Goal: Transaction & Acquisition: Purchase product/service

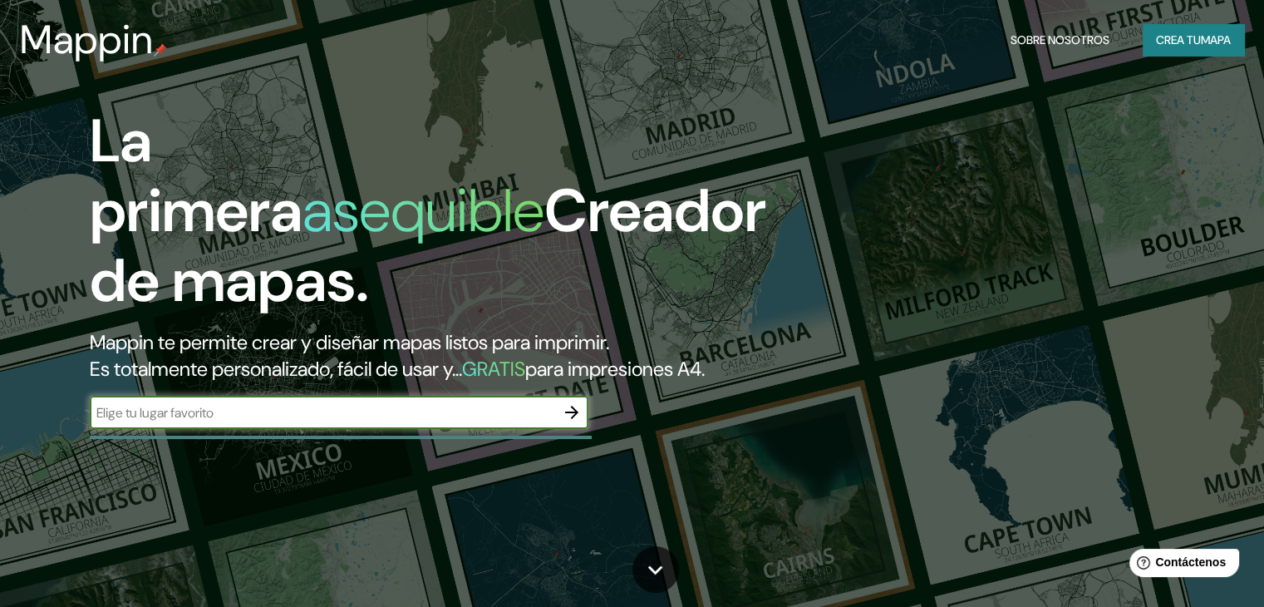
click at [1223, 47] on font "mapa" at bounding box center [1216, 40] width 30 height 22
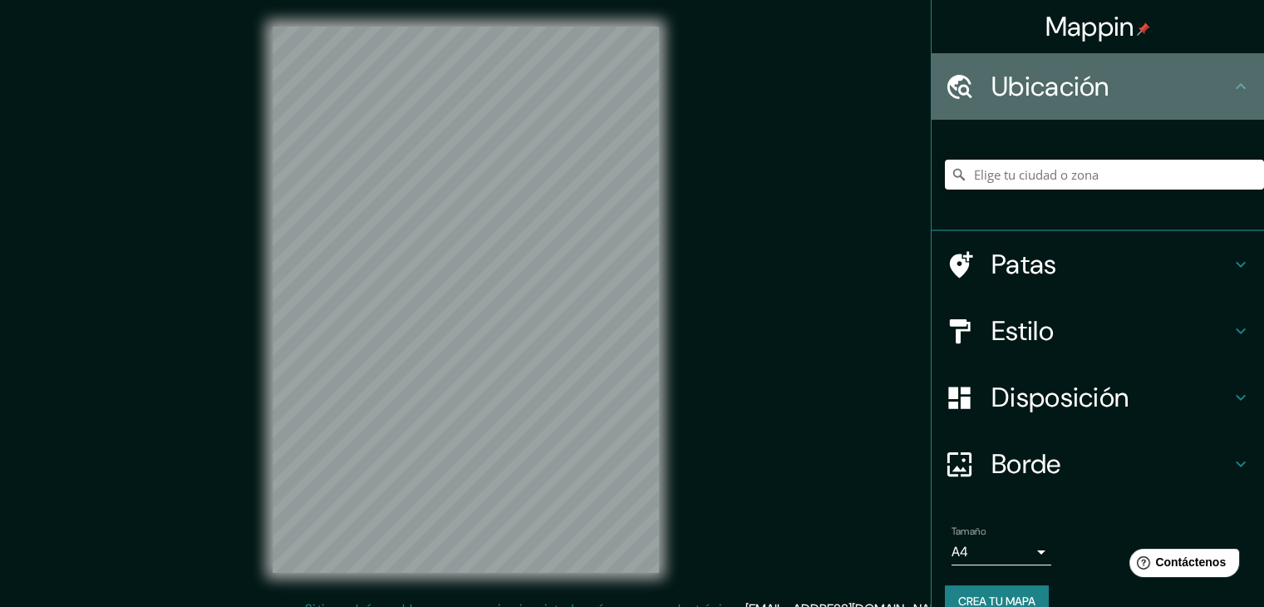
click at [1155, 73] on h4 "Ubicación" at bounding box center [1111, 86] width 239 height 33
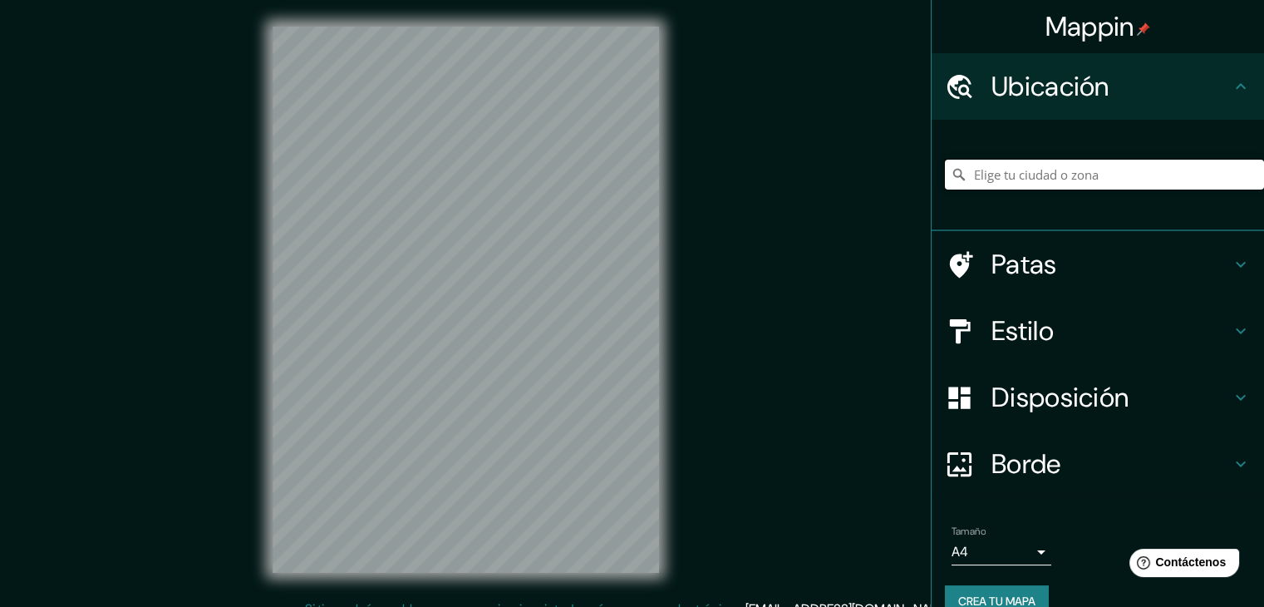
click at [1133, 169] on input "Elige tu ciudad o zona" at bounding box center [1104, 175] width 319 height 30
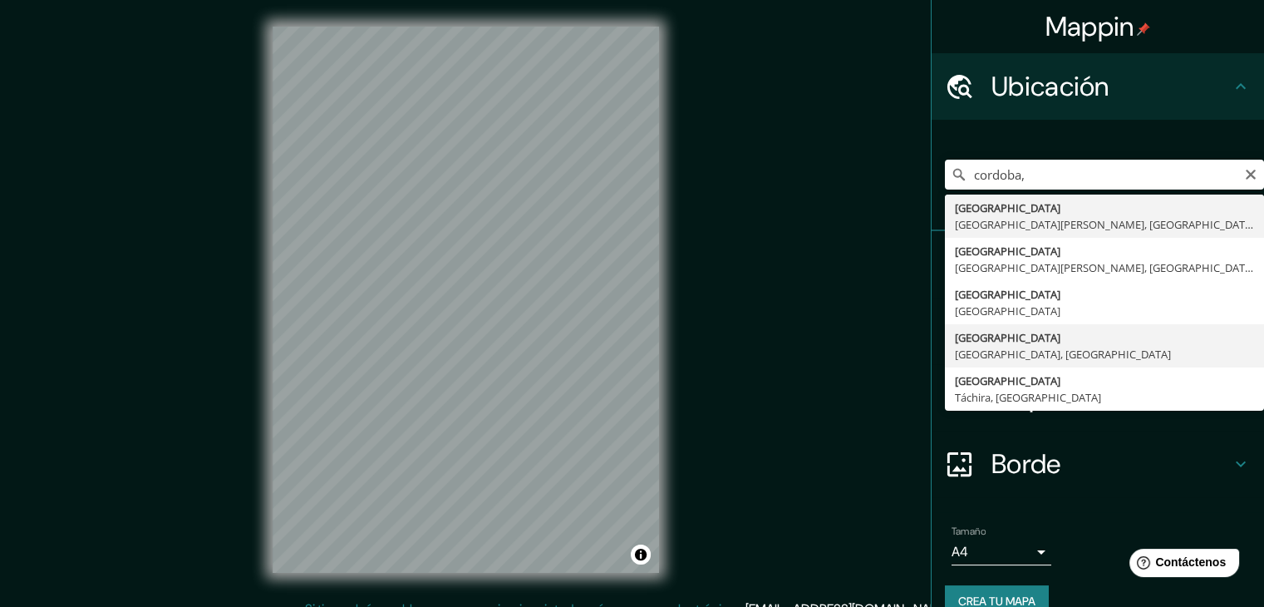
type input "[GEOGRAPHIC_DATA], [GEOGRAPHIC_DATA], [GEOGRAPHIC_DATA]"
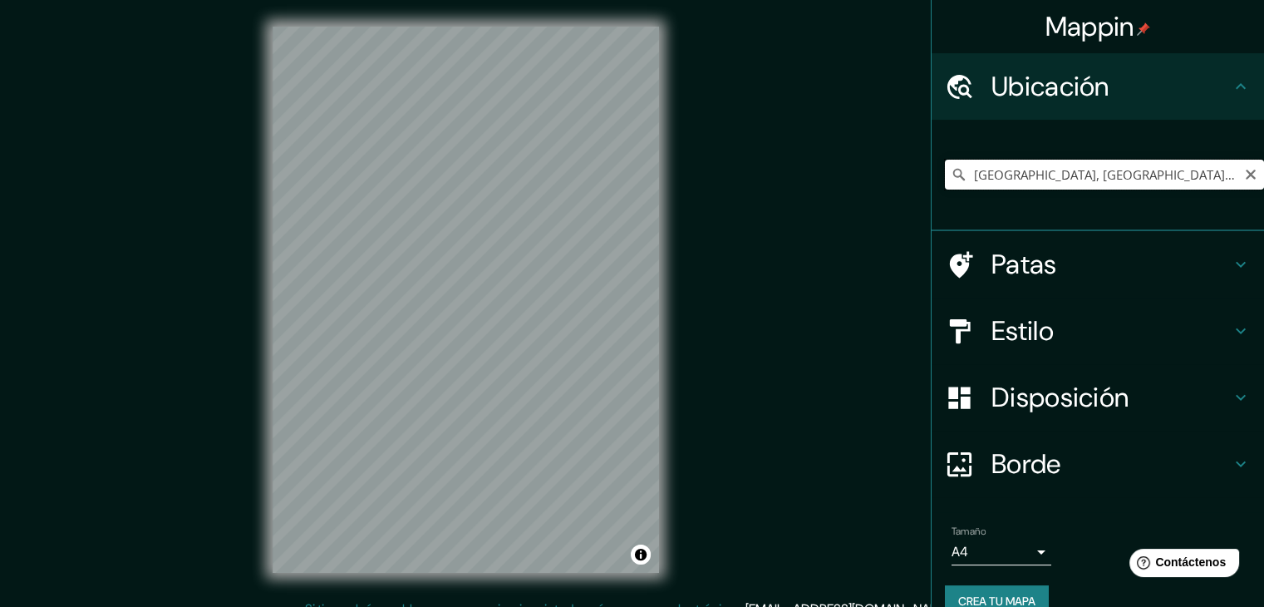
click at [1174, 184] on input "[GEOGRAPHIC_DATA], [GEOGRAPHIC_DATA], [GEOGRAPHIC_DATA]" at bounding box center [1104, 175] width 319 height 30
click at [1158, 258] on h4 "Patas" at bounding box center [1111, 264] width 239 height 33
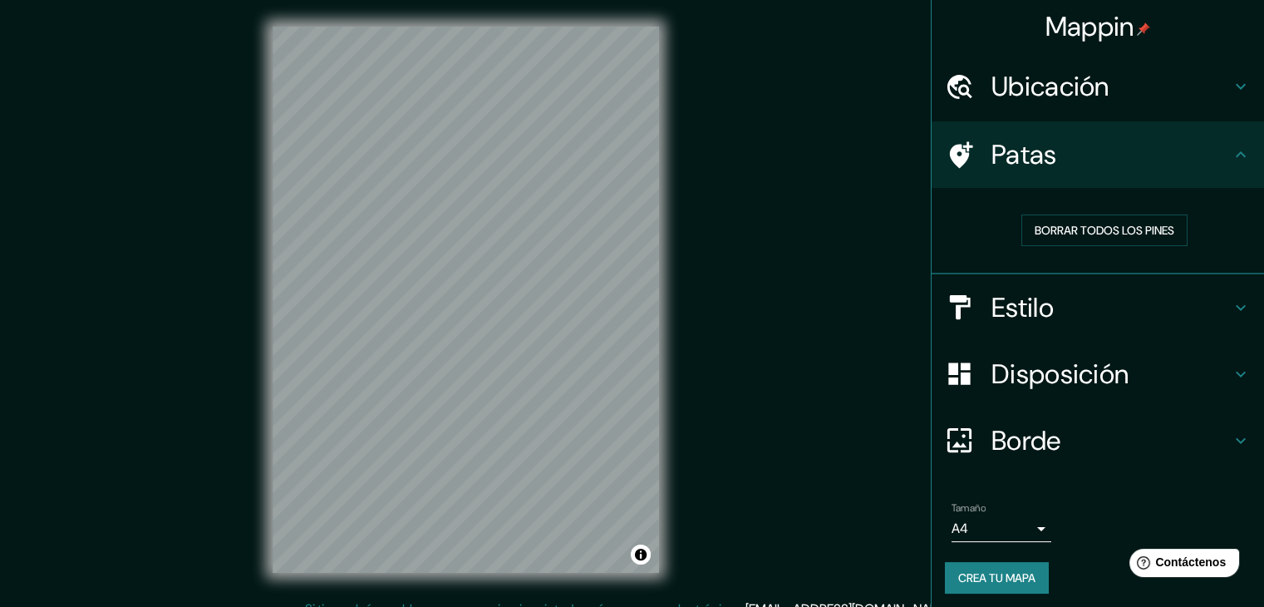
click at [1154, 310] on h4 "Estilo" at bounding box center [1111, 307] width 239 height 33
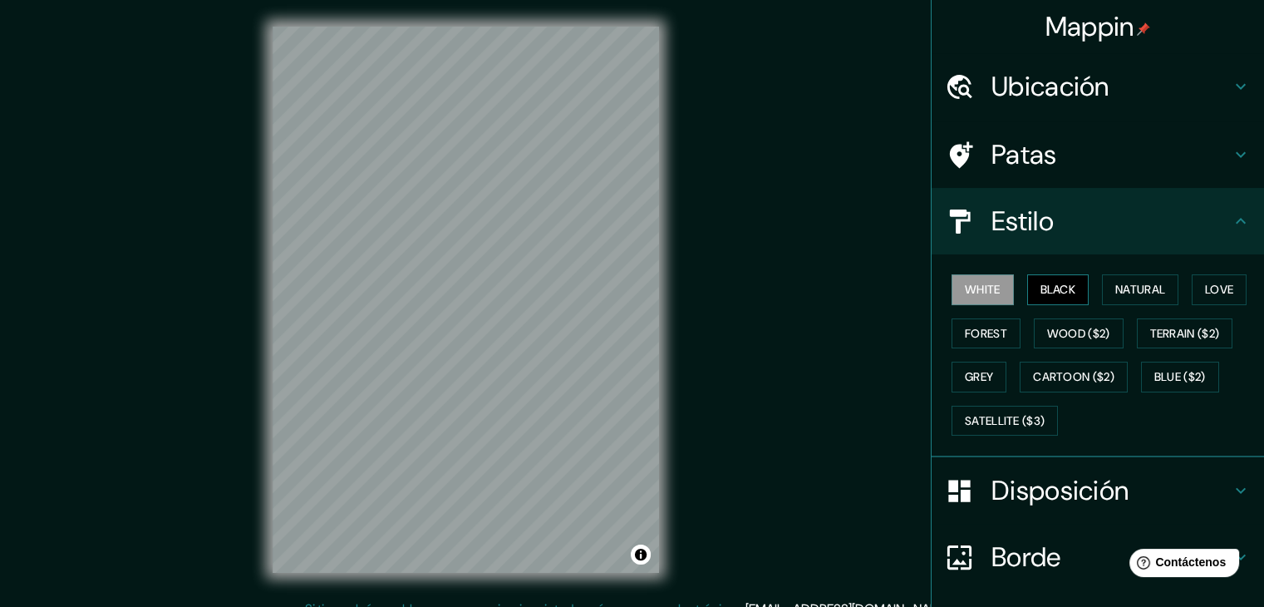
click at [1033, 285] on button "Black" at bounding box center [1058, 289] width 62 height 31
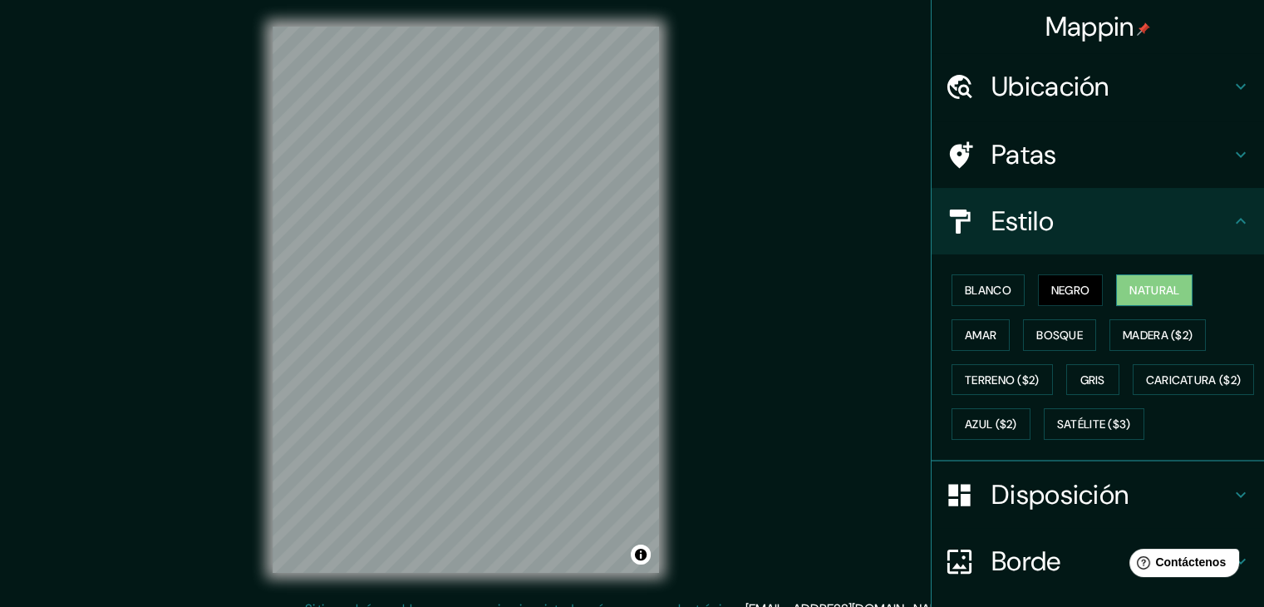
click at [1119, 280] on button "Natural" at bounding box center [1154, 290] width 76 height 32
click at [1061, 285] on font "Negro" at bounding box center [1070, 290] width 39 height 15
click at [997, 293] on font "Blanco" at bounding box center [988, 290] width 47 height 15
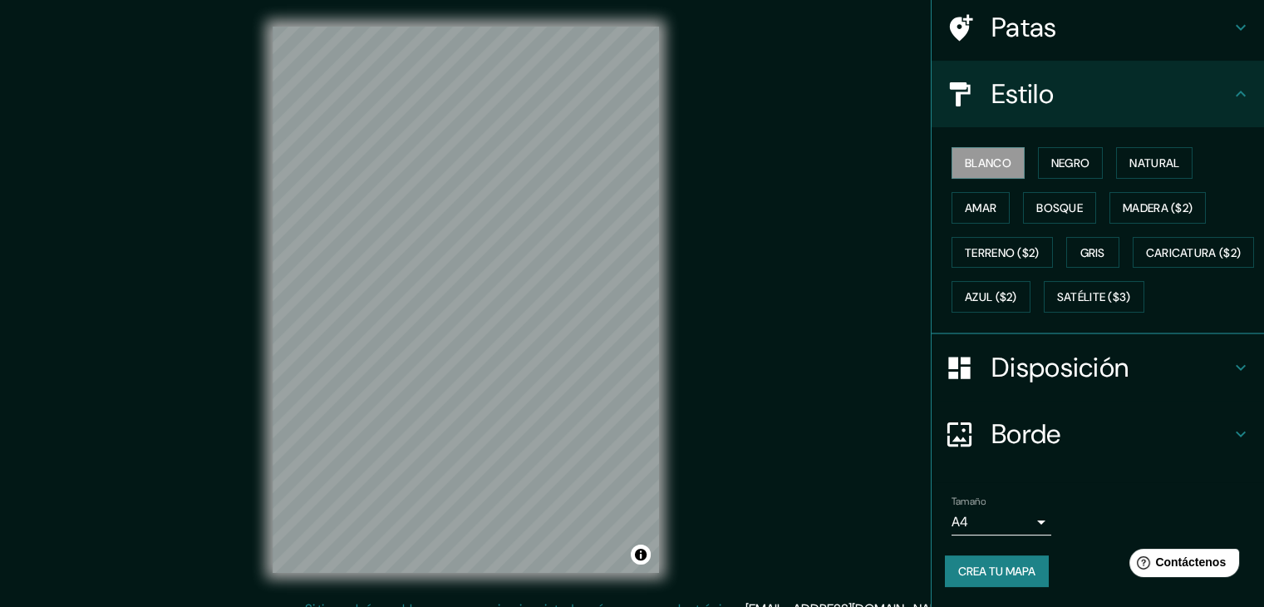
click at [1027, 435] on font "Borde" at bounding box center [1027, 433] width 70 height 35
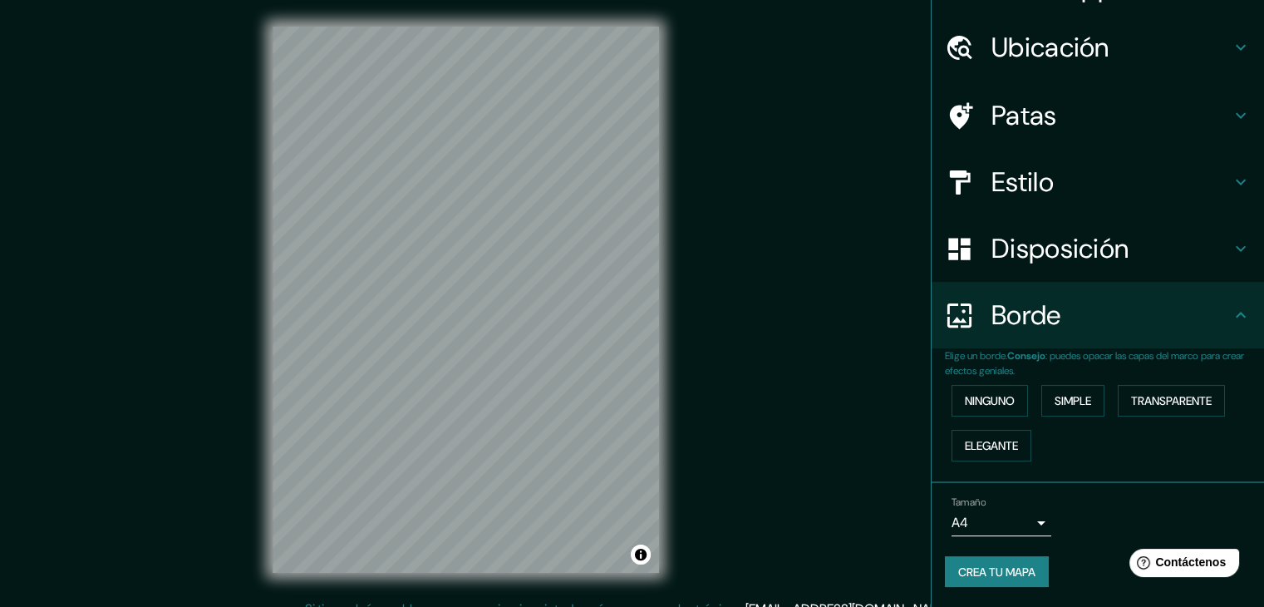
scroll to position [37, 0]
click at [1061, 395] on font "Simple" at bounding box center [1073, 402] width 37 height 15
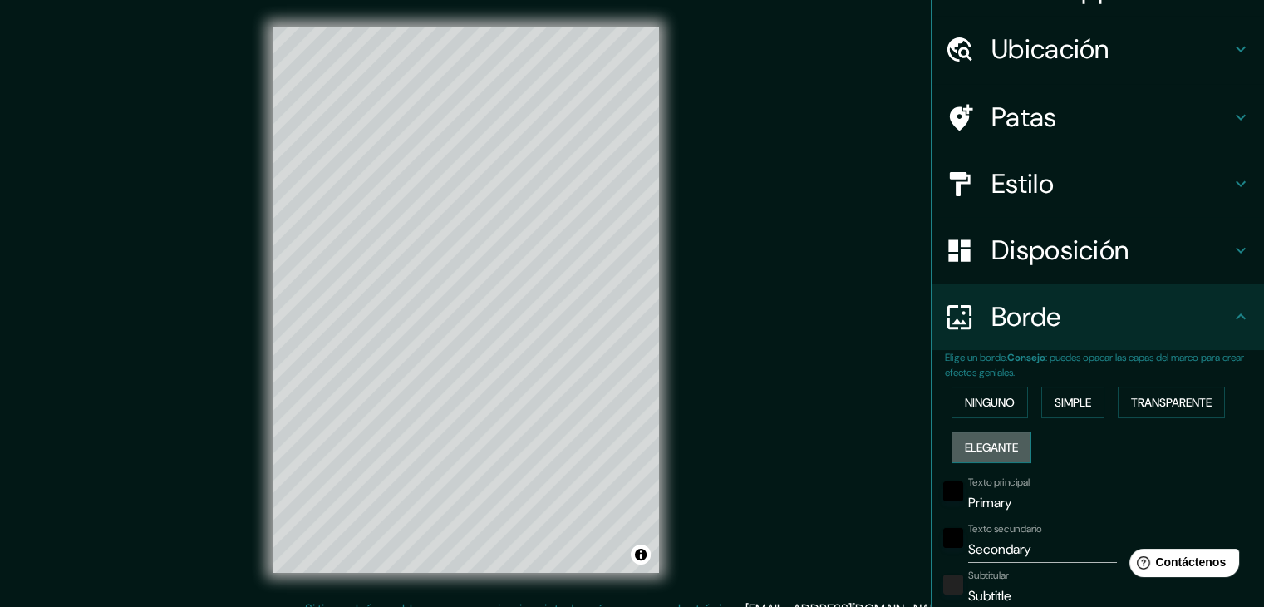
click at [969, 440] on font "Elegante" at bounding box center [991, 447] width 53 height 15
click at [1160, 396] on font "Transparente" at bounding box center [1171, 402] width 81 height 15
click at [972, 396] on font "Ninguno" at bounding box center [990, 402] width 50 height 15
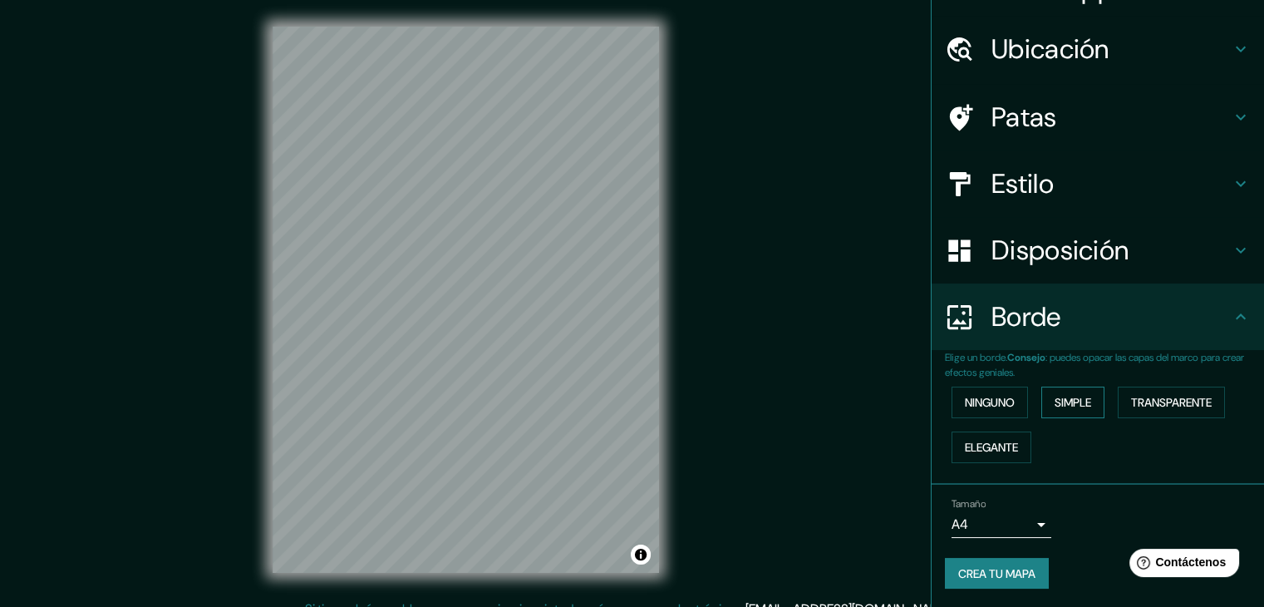
scroll to position [0, 0]
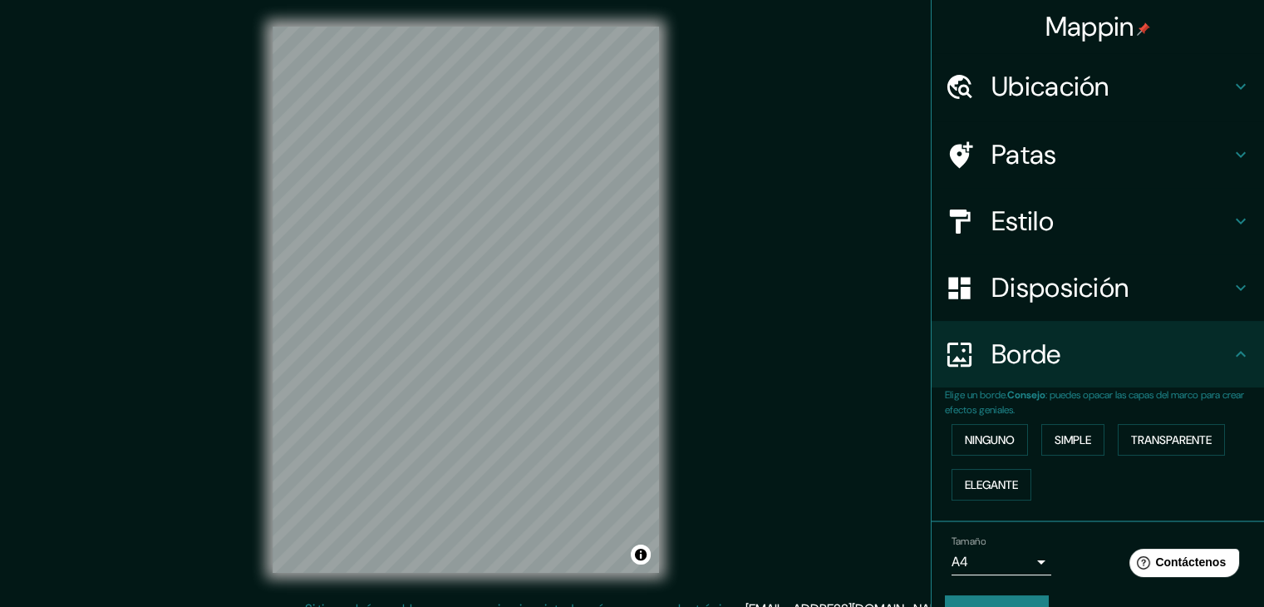
click at [1125, 160] on h4 "Patas" at bounding box center [1111, 154] width 239 height 33
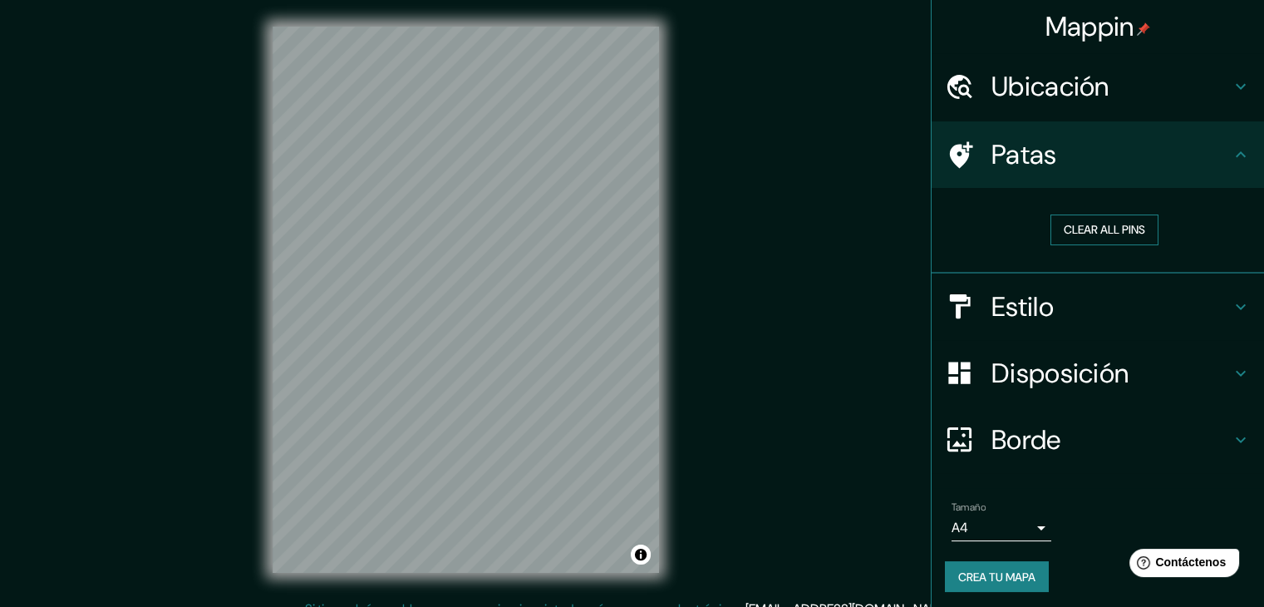
click at [1110, 233] on button "Clear all pins" at bounding box center [1105, 229] width 108 height 31
click at [1109, 234] on button "Clear all pins" at bounding box center [1105, 229] width 108 height 31
click at [956, 152] on icon at bounding box center [961, 154] width 23 height 27
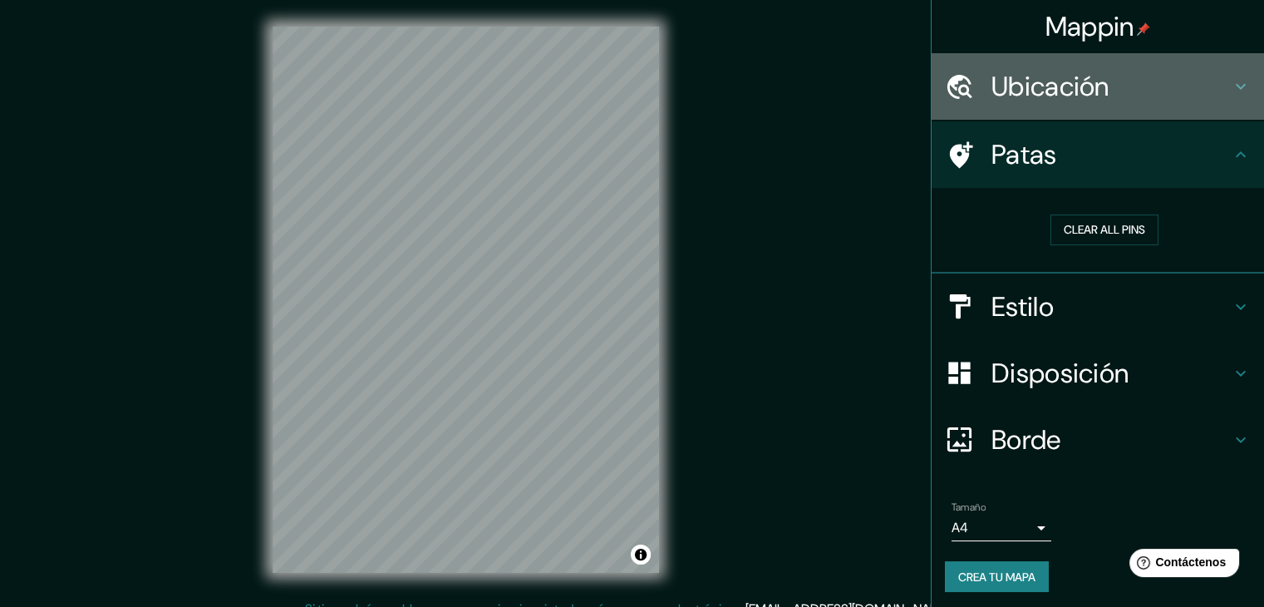
click at [977, 92] on div at bounding box center [968, 86] width 47 height 29
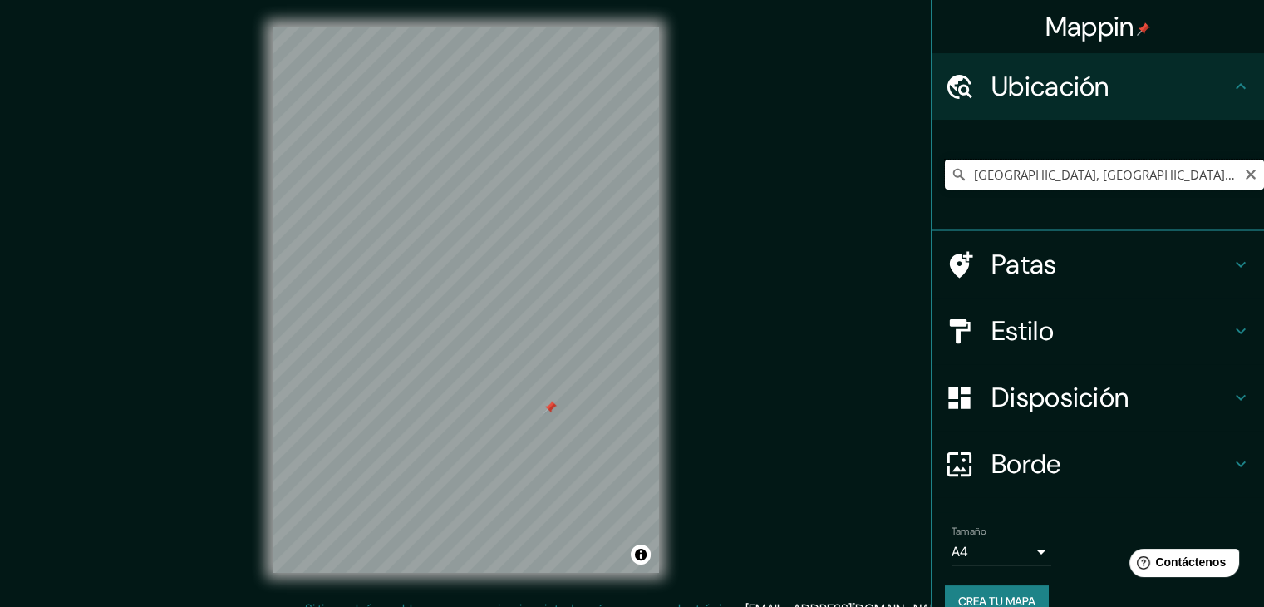
click at [1167, 168] on input "[GEOGRAPHIC_DATA], [GEOGRAPHIC_DATA], [GEOGRAPHIC_DATA]" at bounding box center [1104, 175] width 319 height 30
click at [1175, 171] on input "[GEOGRAPHIC_DATA], [GEOGRAPHIC_DATA], [GEOGRAPHIC_DATA]" at bounding box center [1104, 175] width 319 height 30
click at [1231, 259] on icon at bounding box center [1241, 264] width 20 height 20
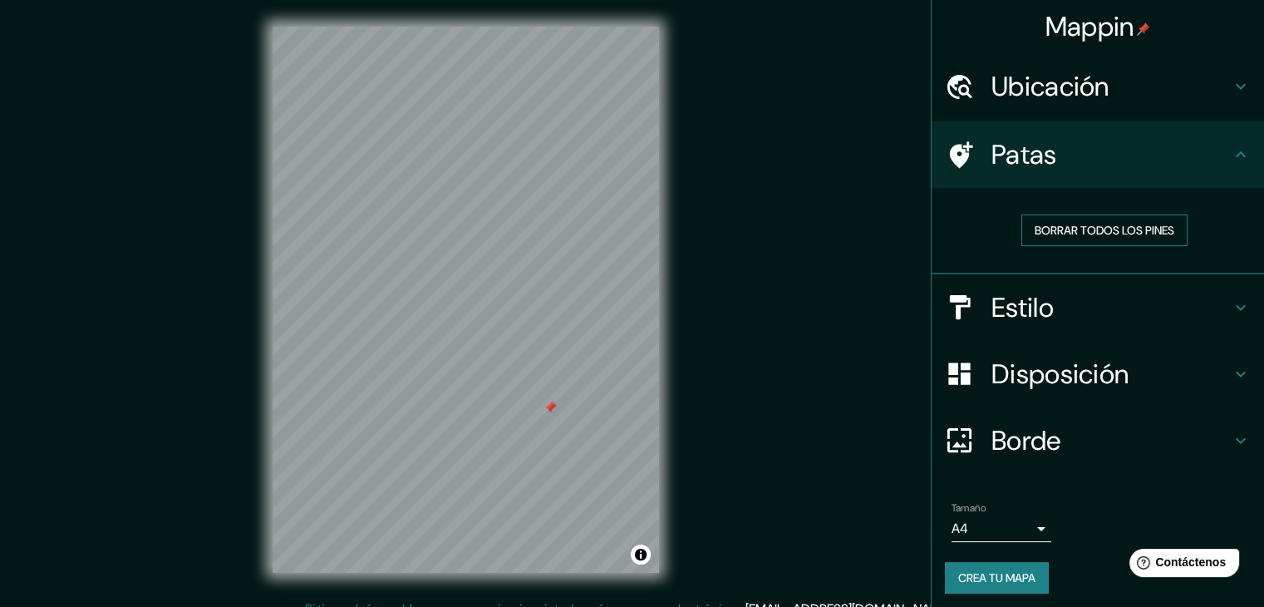
click at [1140, 234] on font "Borrar todos los pines" at bounding box center [1105, 230] width 140 height 15
